Goal: Find specific page/section: Find specific page/section

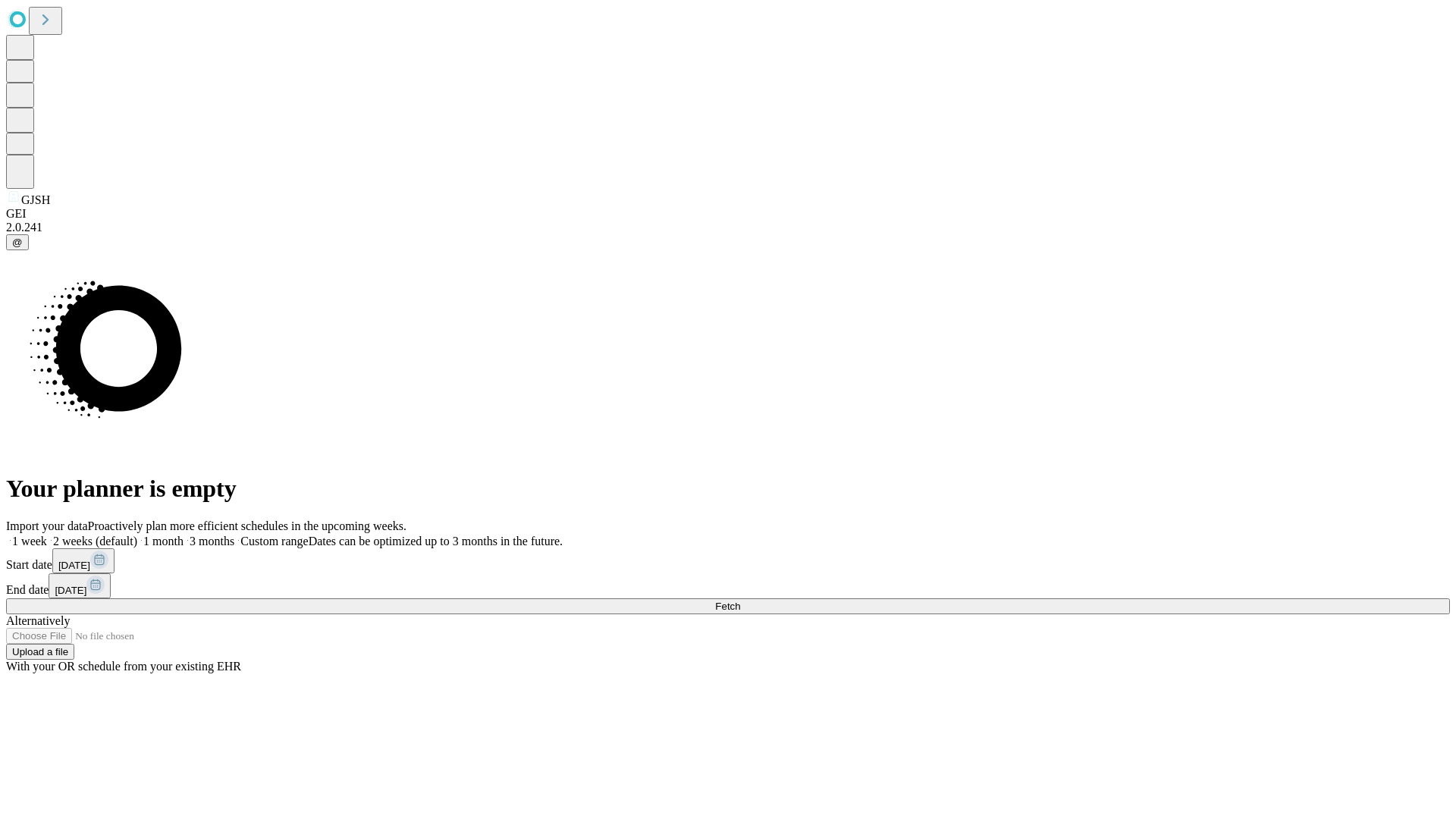
click at [740, 601] on span "Fetch" at bounding box center [728, 607] width 25 height 12
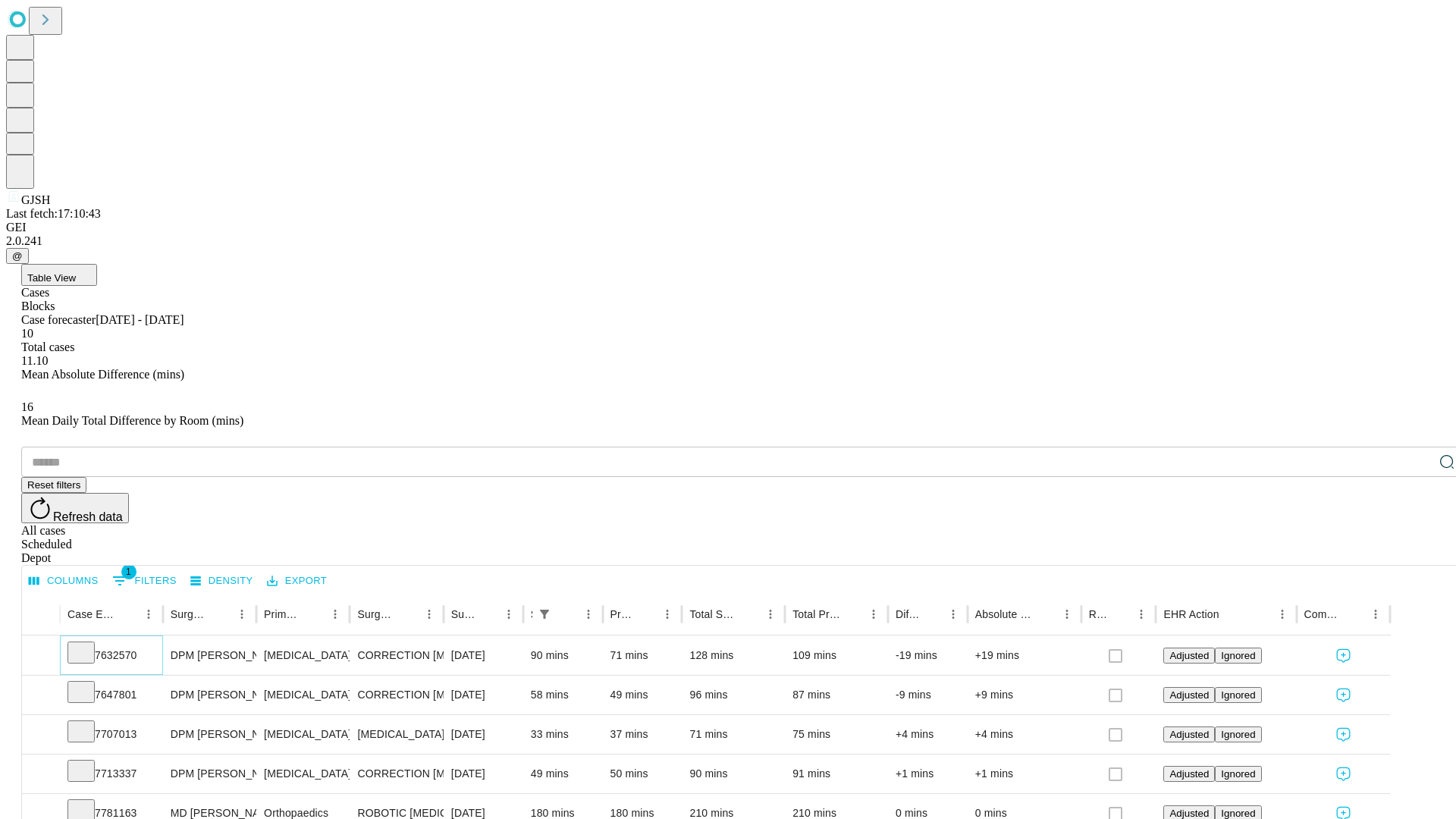
click at [88, 644] on icon at bounding box center [81, 651] width 15 height 15
